Goal: Information Seeking & Learning: Learn about a topic

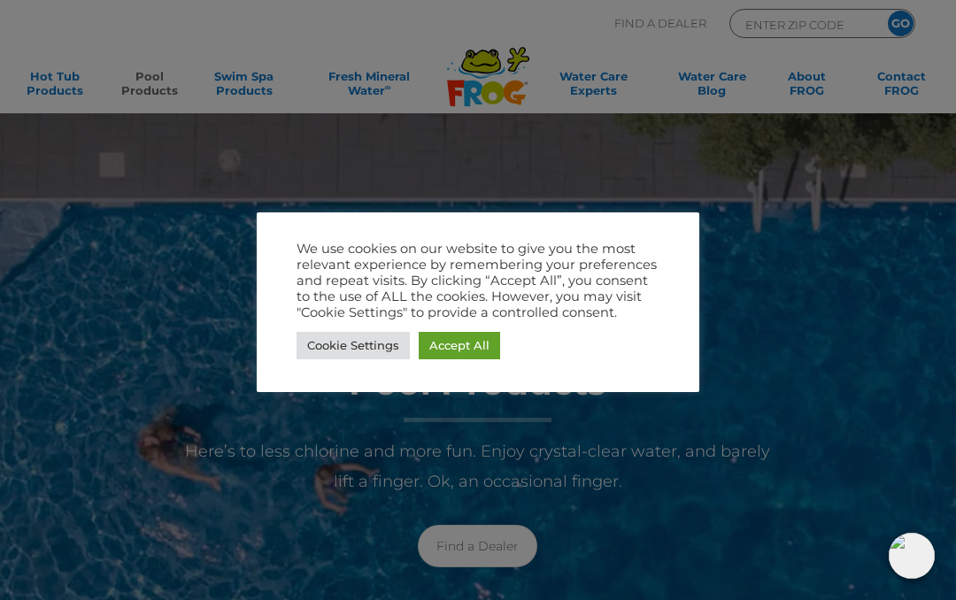
click at [447, 351] on link "Accept All" at bounding box center [459, 345] width 81 height 27
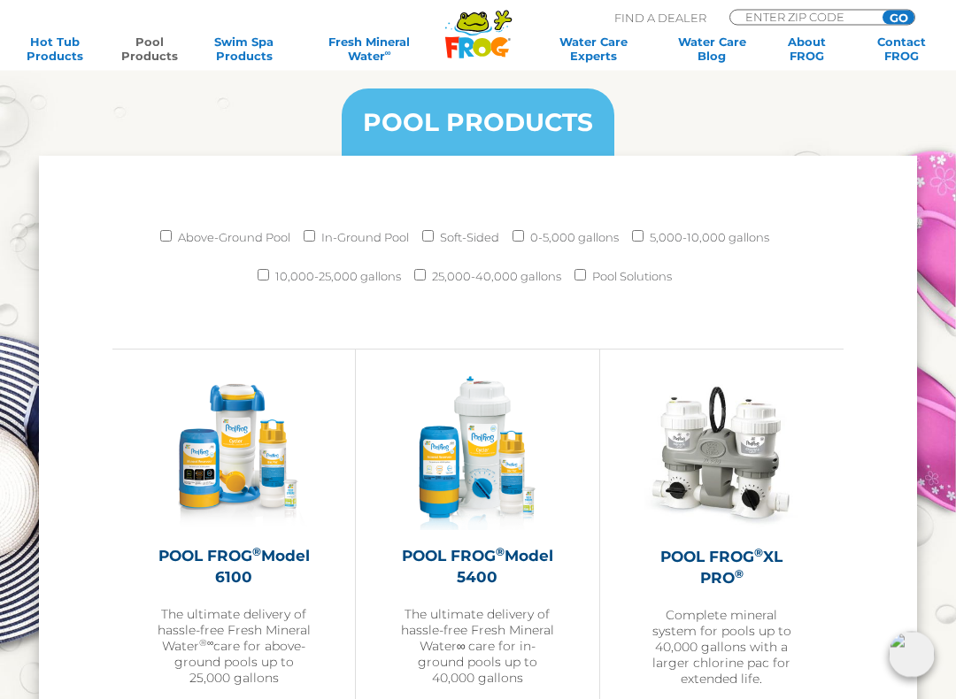
scroll to position [1929, 0]
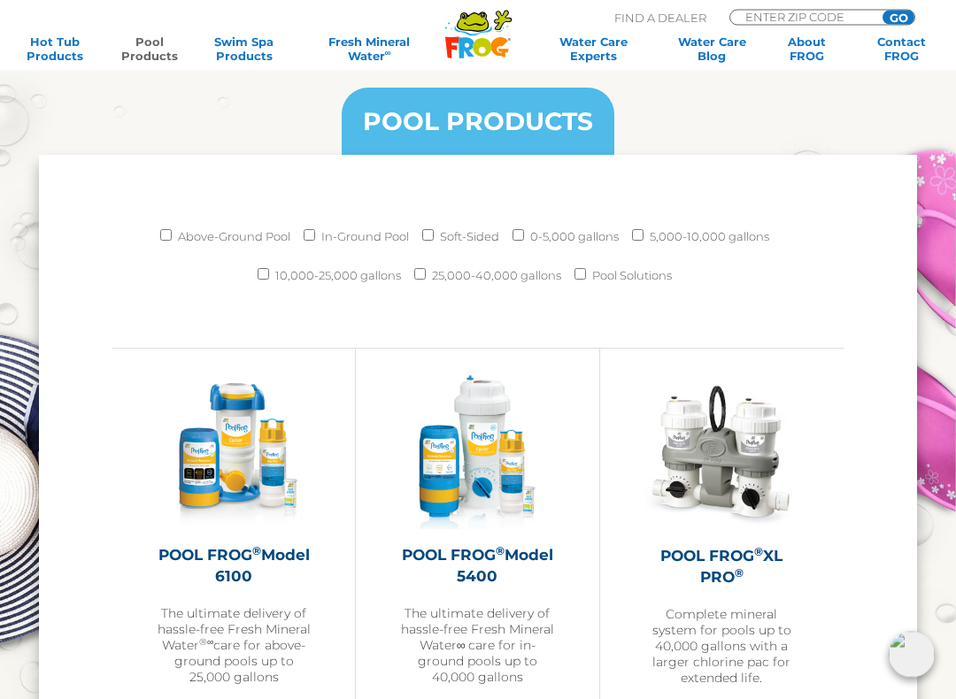
click at [164, 235] on input "Above-Ground Pool" at bounding box center [166, 236] width 12 height 12
checkbox input "true"
click at [258, 278] on input "10,000-25,000 gallons" at bounding box center [264, 274] width 12 height 12
checkbox input "true"
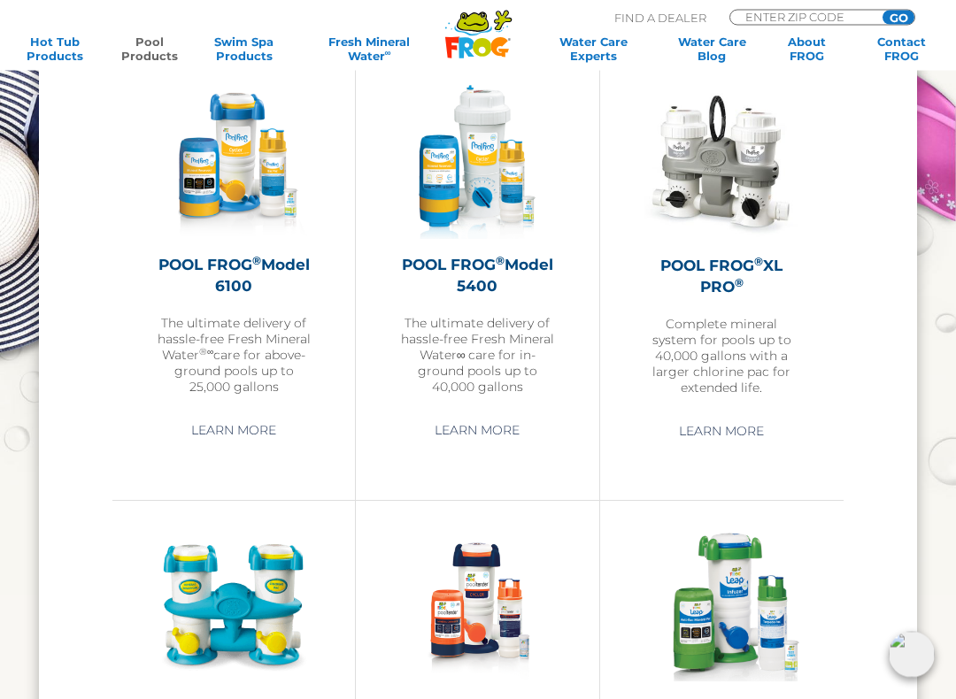
scroll to position [2220, 0]
click at [728, 599] on img at bounding box center [721, 605] width 155 height 155
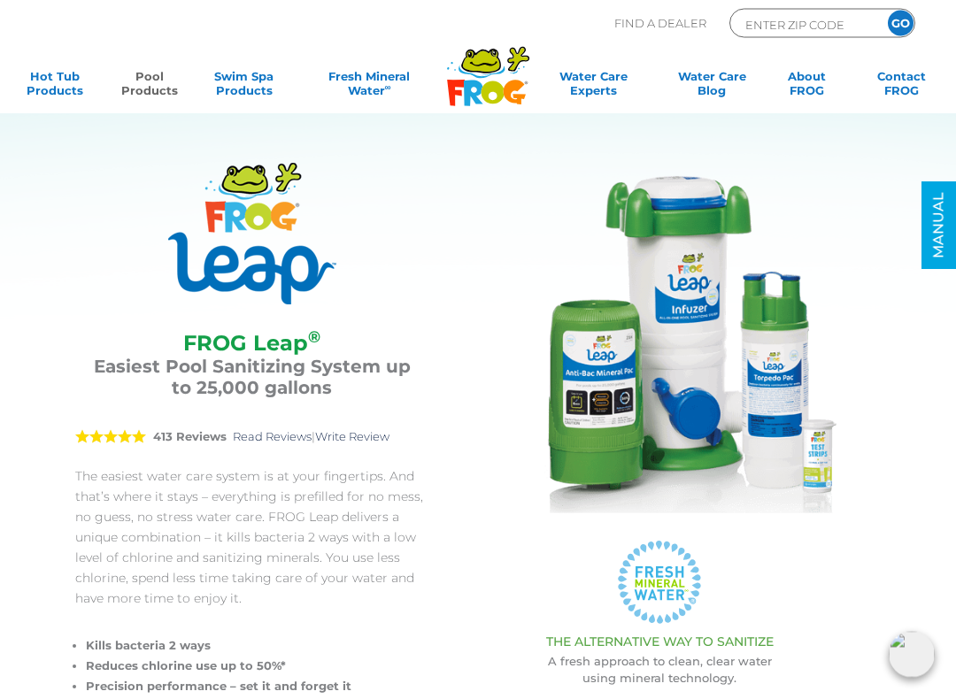
scroll to position [21, 0]
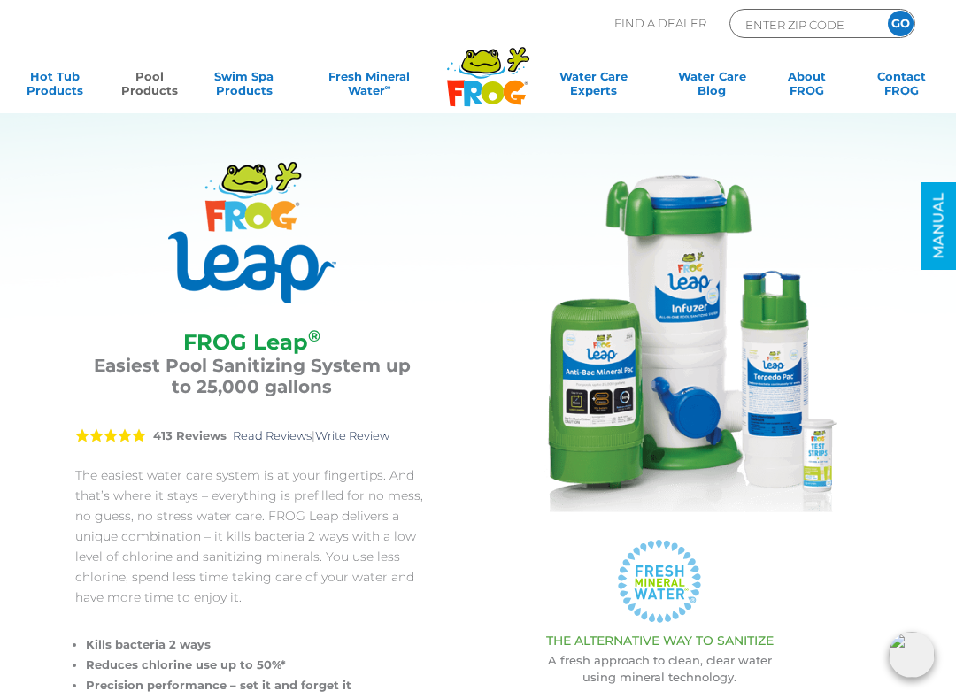
click at [625, 466] on img at bounding box center [659, 339] width 354 height 354
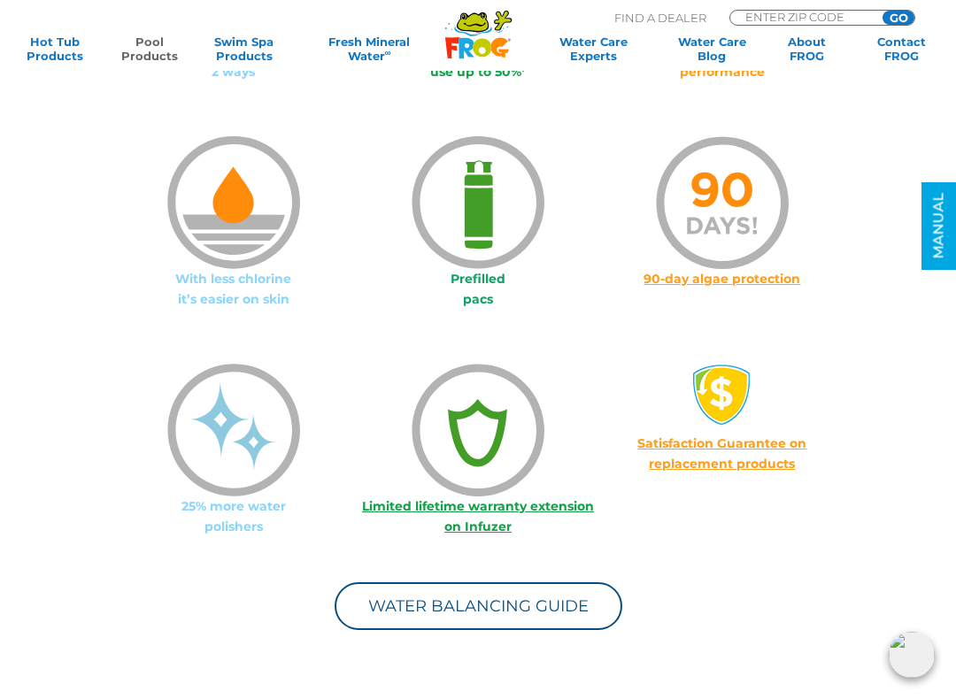
scroll to position [1250, 0]
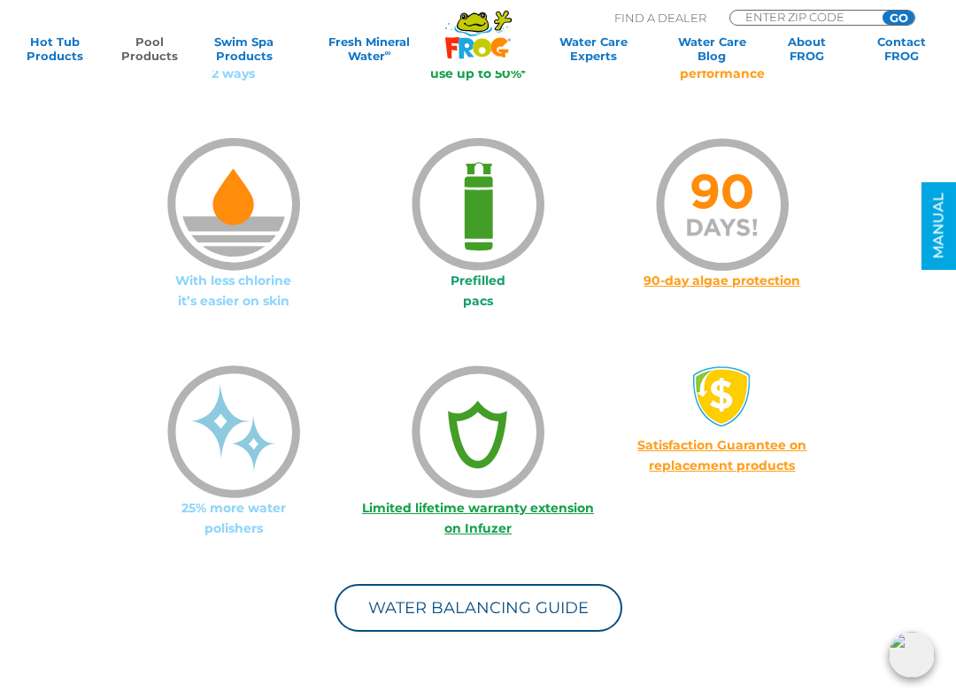
click at [205, 498] on img at bounding box center [233, 432] width 133 height 133
click at [220, 511] on p "25% more water polishers" at bounding box center [234, 518] width 244 height 41
click at [210, 511] on p "25% more water polishers" at bounding box center [234, 518] width 244 height 41
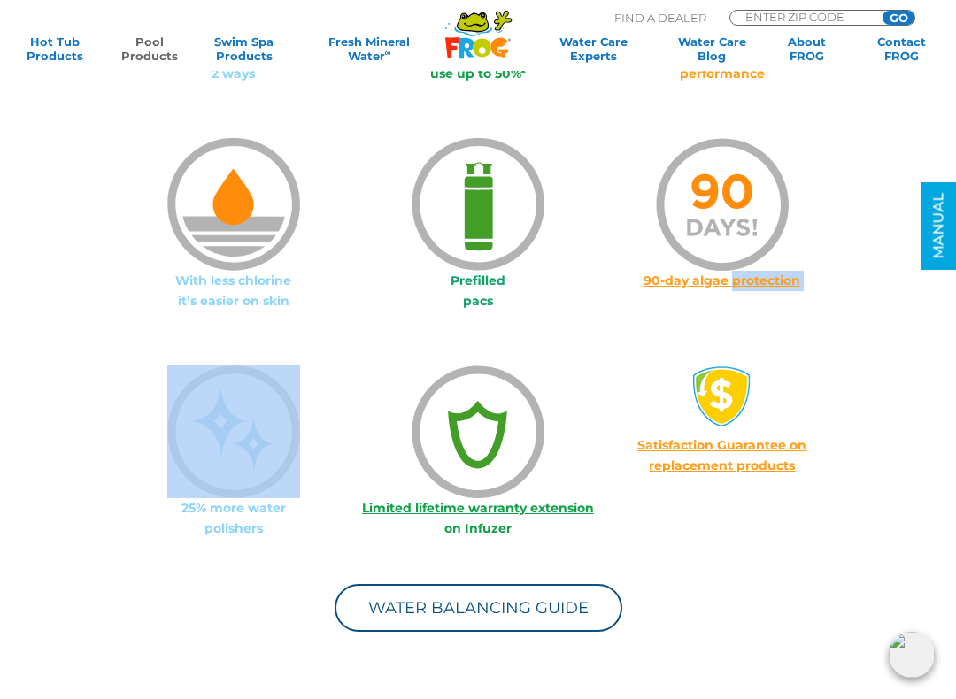
click at [187, 490] on img at bounding box center [233, 432] width 133 height 133
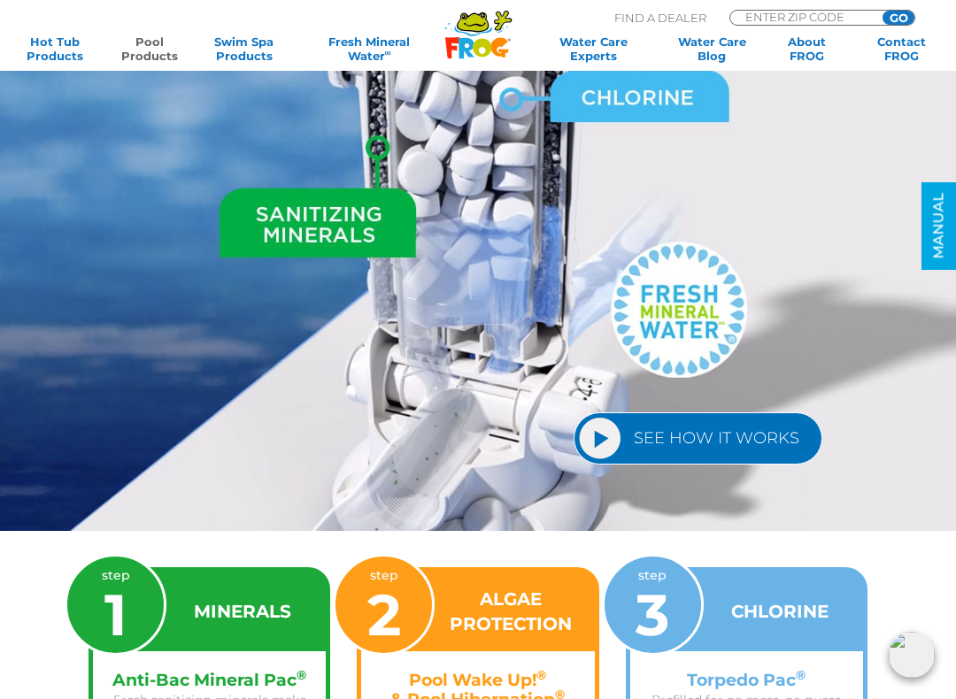
scroll to position [2060, 0]
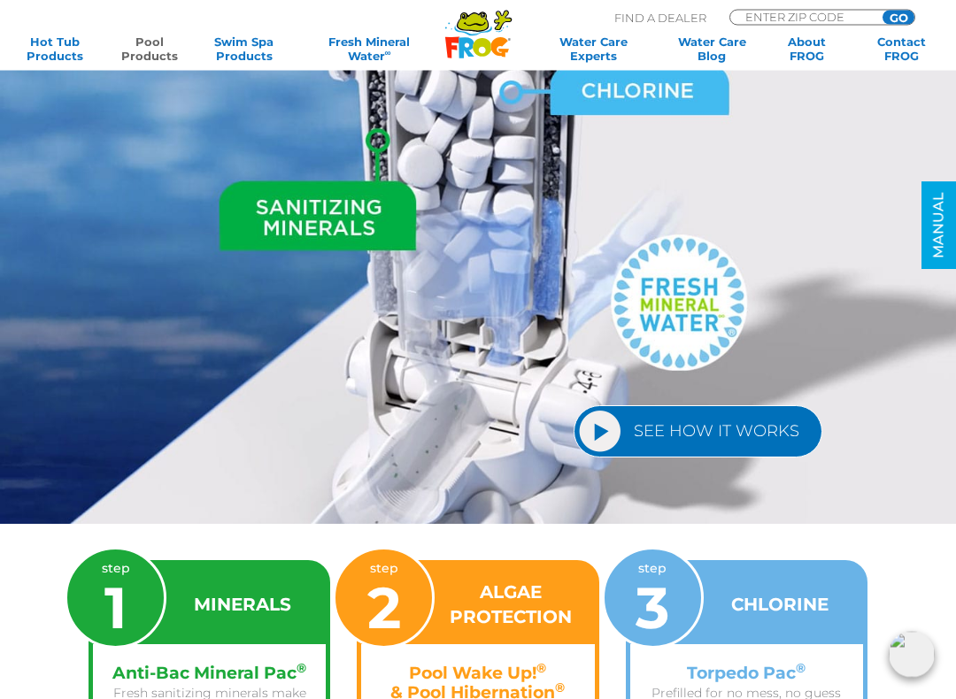
click at [622, 436] on link "SEE HOW IT WORKS" at bounding box center [698, 432] width 249 height 52
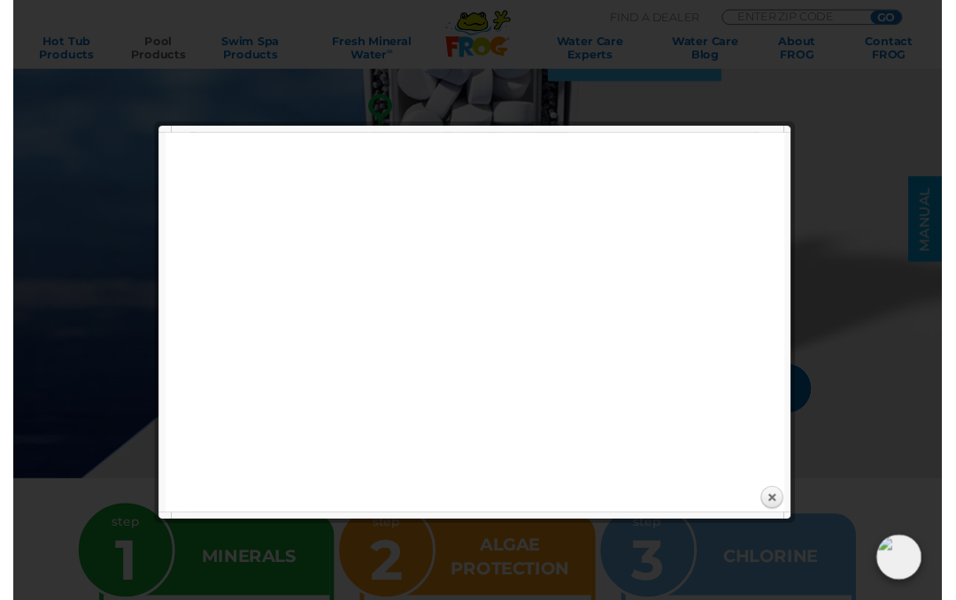
scroll to position [2111, 0]
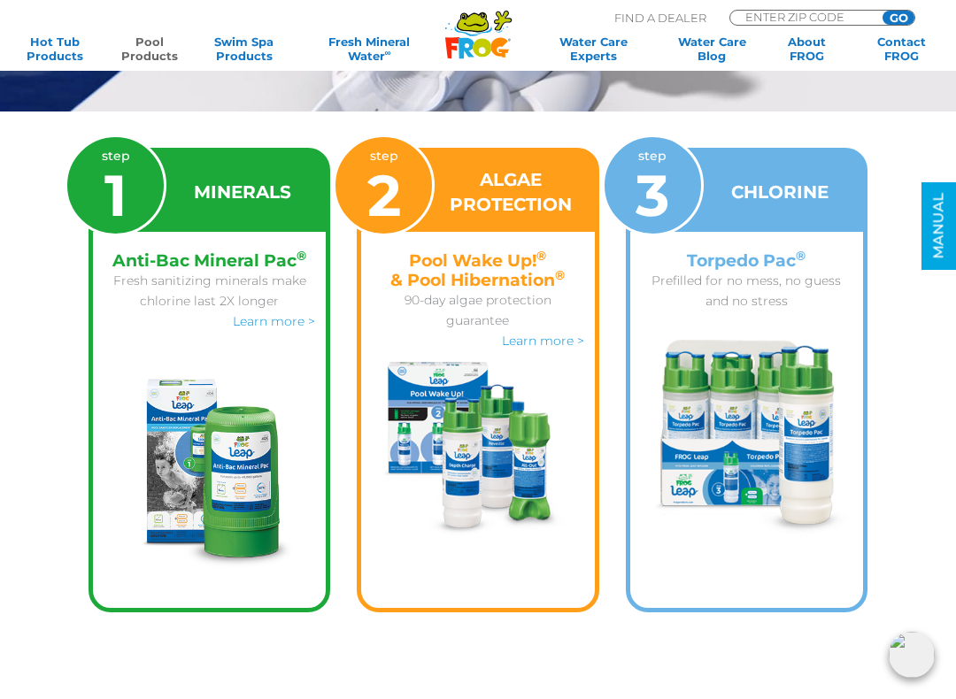
scroll to position [2473, 0]
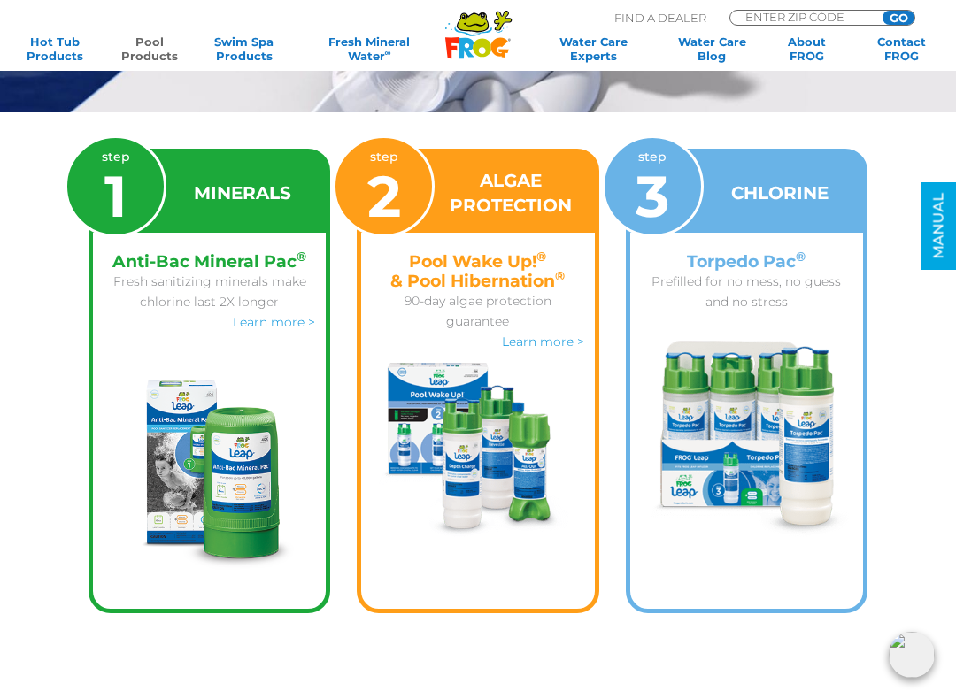
click at [548, 348] on link "Learn more >" at bounding box center [543, 342] width 82 height 16
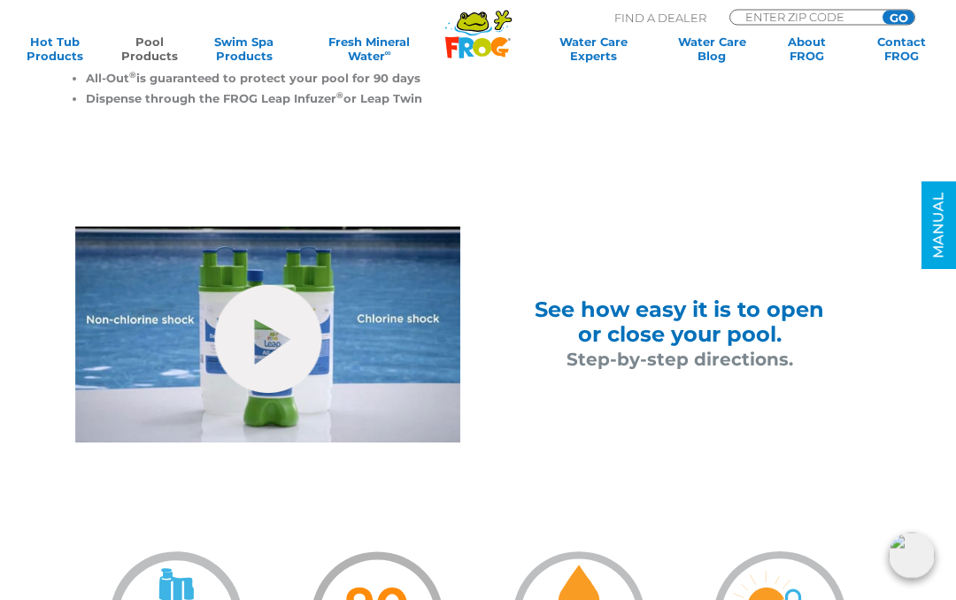
scroll to position [805, 0]
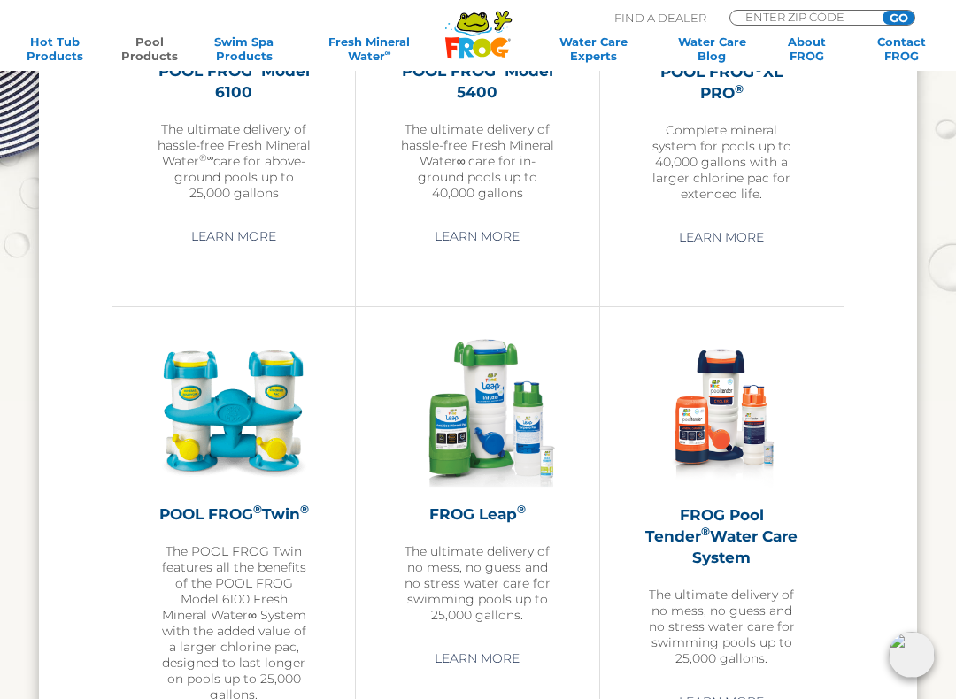
scroll to position [2432, 0]
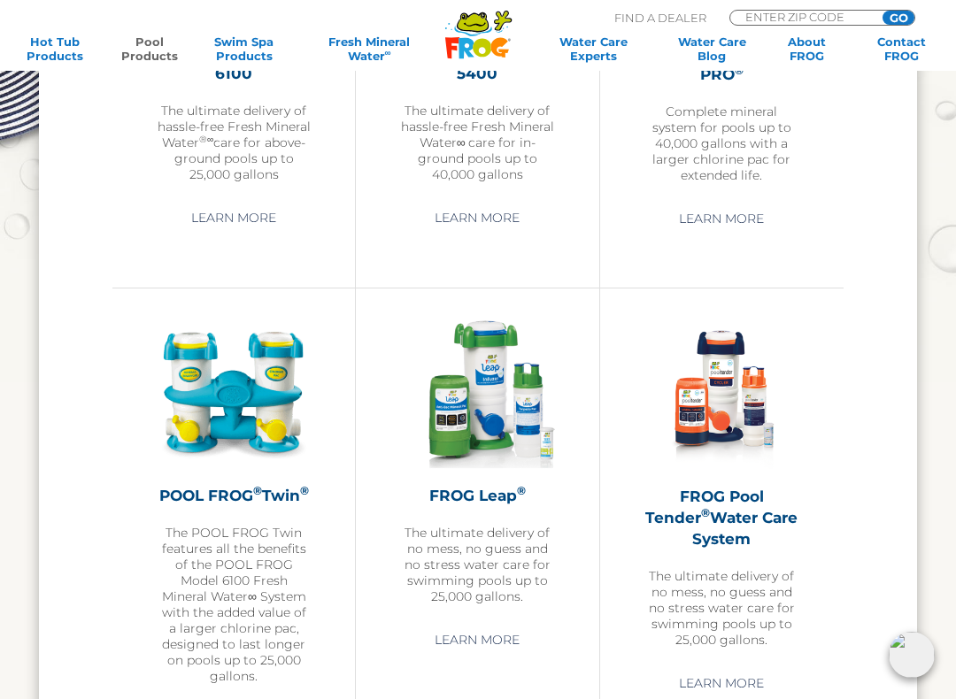
click at [444, 499] on h2 "FROG Leap ®" at bounding box center [477, 495] width 154 height 21
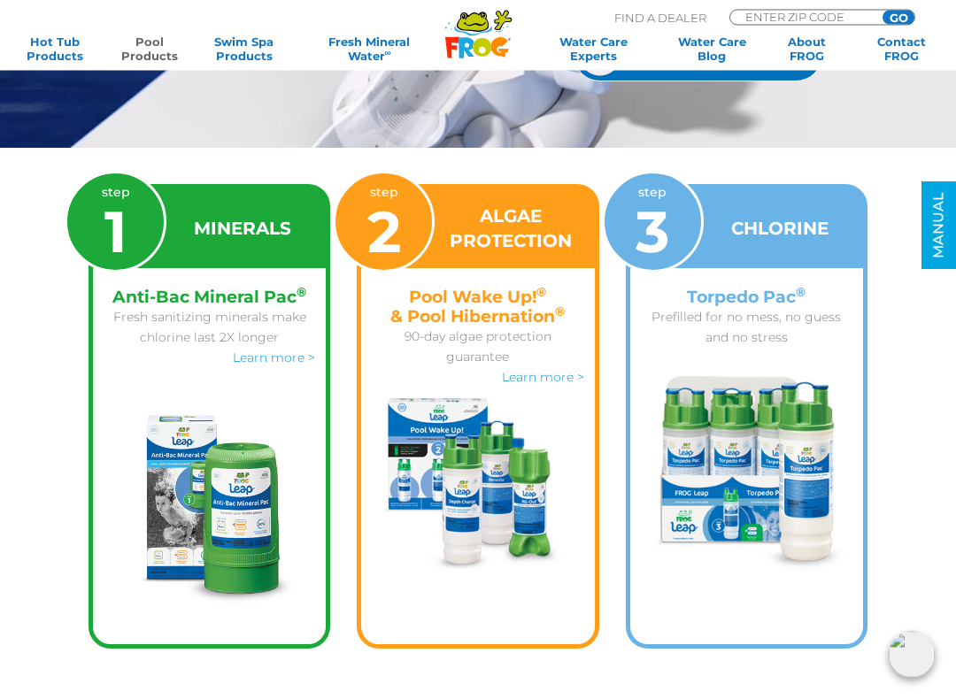
scroll to position [2467, 0]
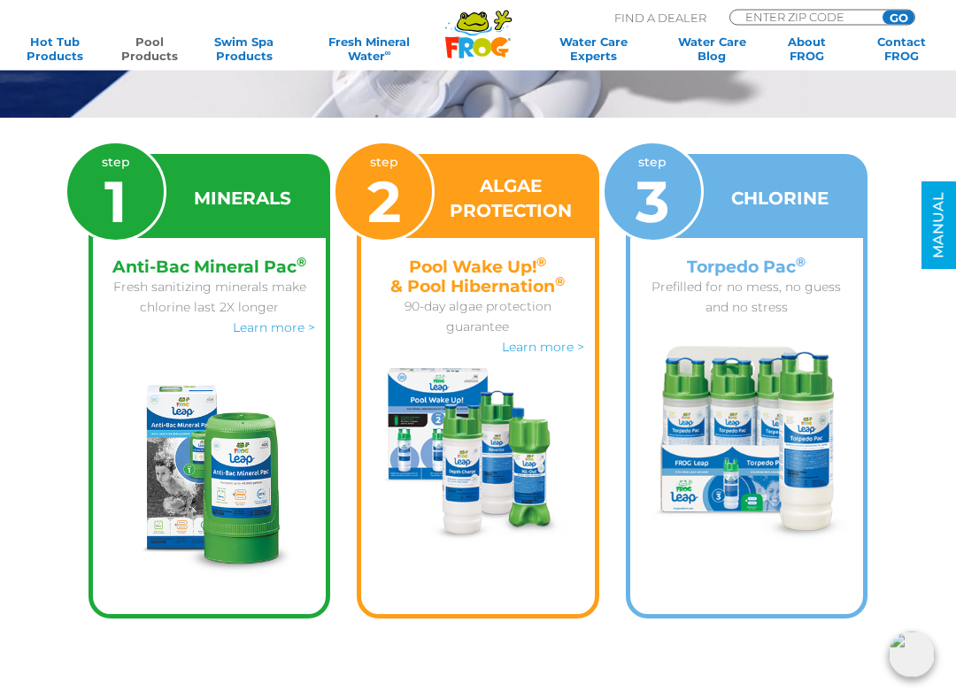
click at [551, 352] on link "Learn more >" at bounding box center [543, 348] width 82 height 16
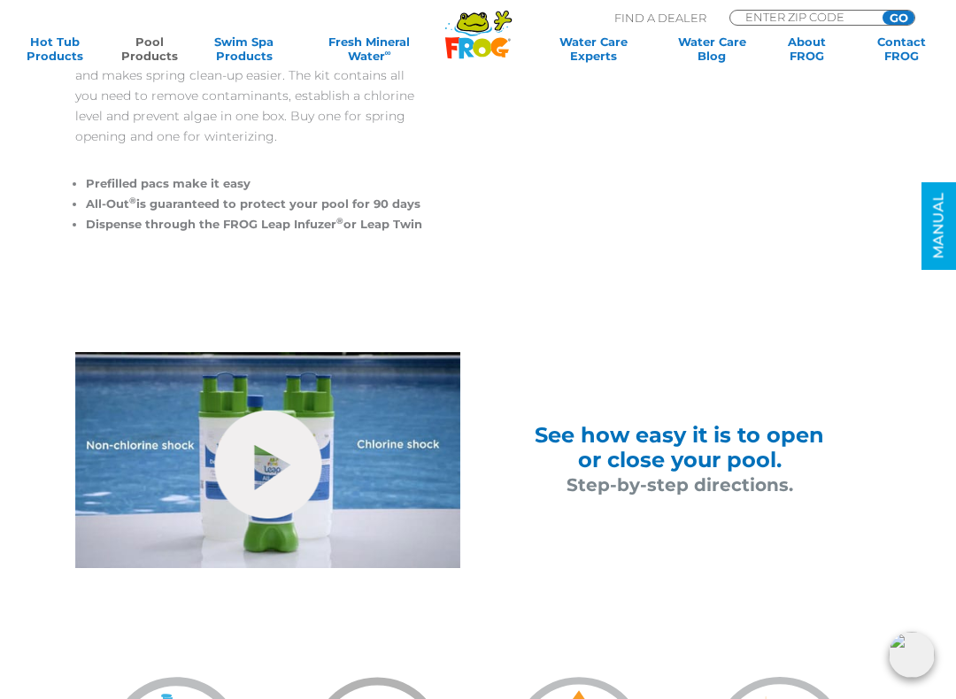
click at [259, 463] on link "hide-me" at bounding box center [267, 465] width 107 height 108
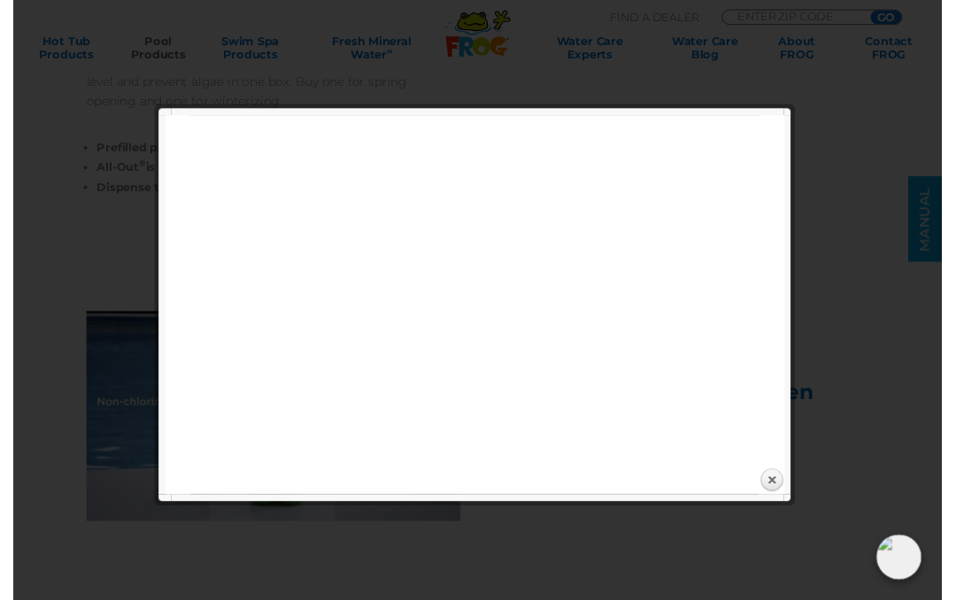
scroll to position [730, 0]
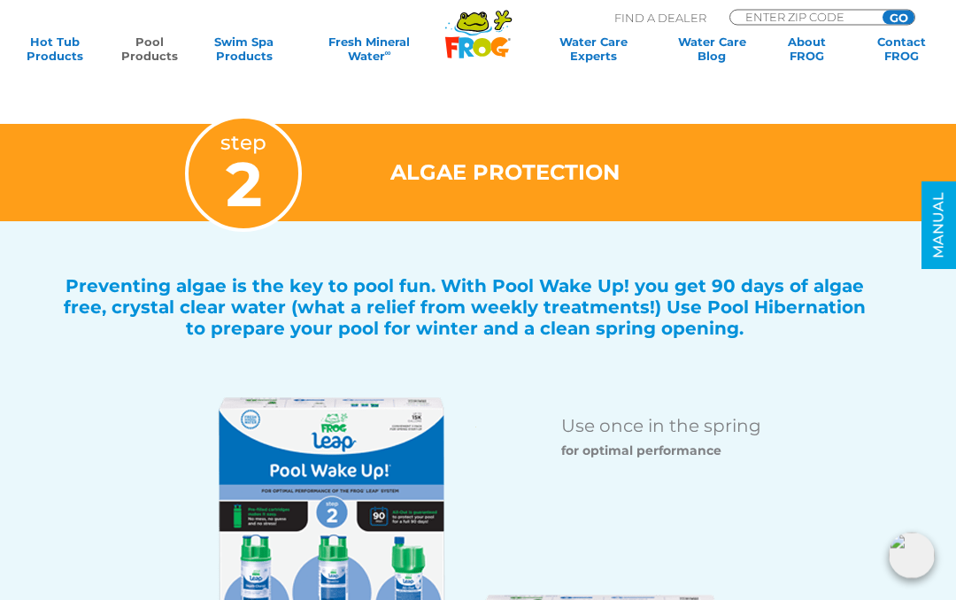
scroll to position [1509, 0]
click at [141, 57] on link "Pool Products" at bounding box center [148, 49] width 73 height 28
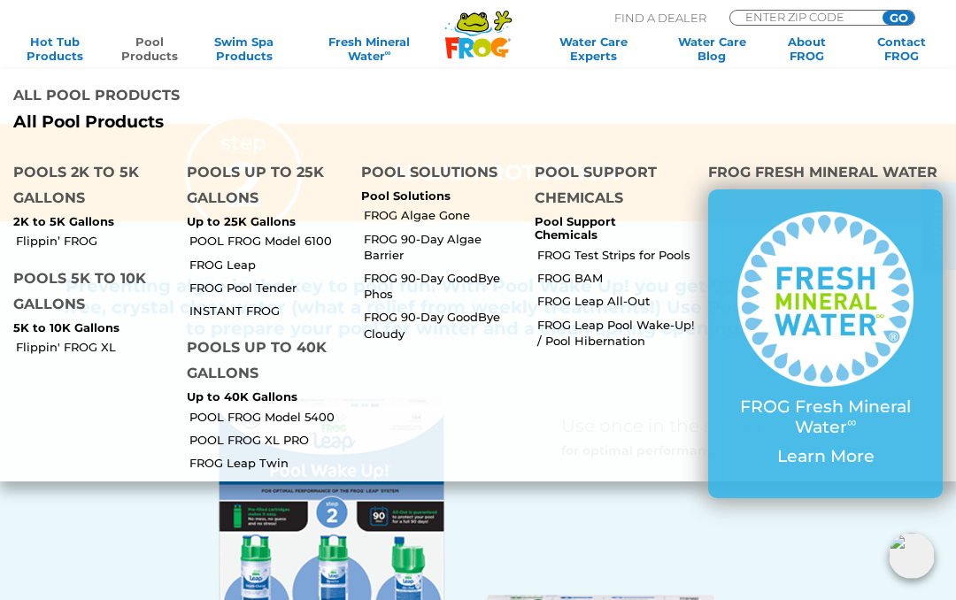
click at [204, 257] on link "FROG Leap" at bounding box center [268, 265] width 158 height 16
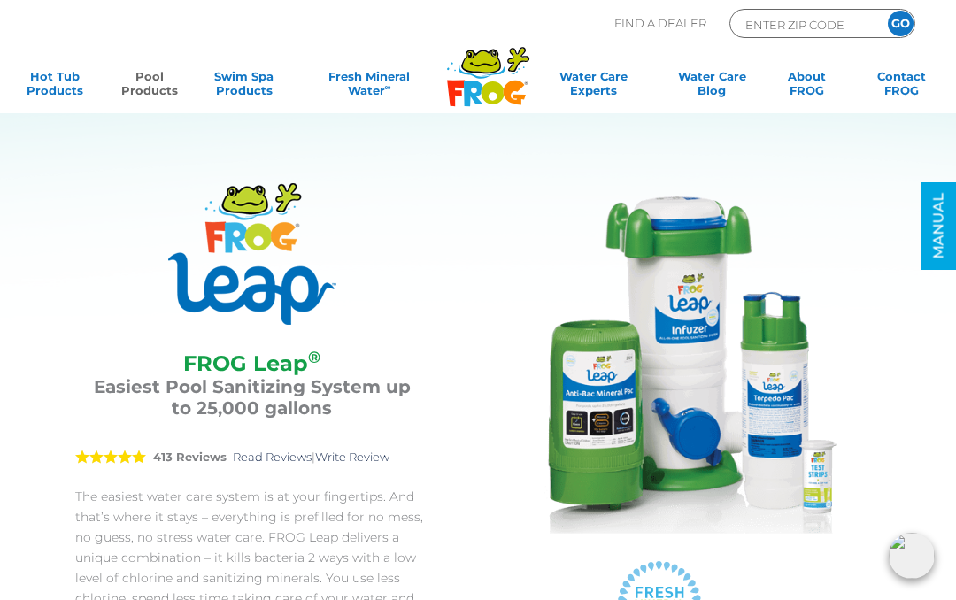
click at [138, 84] on link "Pool Products" at bounding box center [148, 86] width 73 height 35
click at [226, 513] on p "The easiest water care system is at your fingertips. And that’s where it stays …" at bounding box center [251, 558] width 353 height 142
